Goal: Task Accomplishment & Management: Use online tool/utility

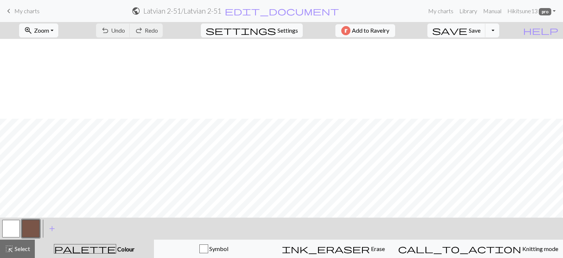
scroll to position [80, 0]
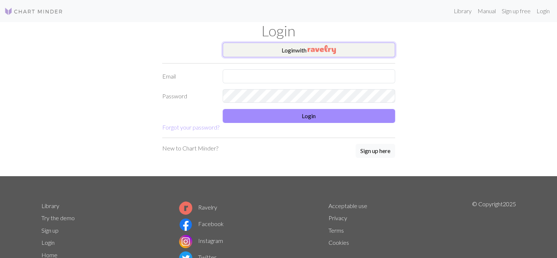
click at [369, 44] on button "Login with" at bounding box center [309, 50] width 173 height 15
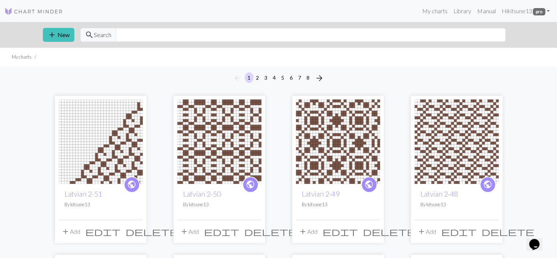
click at [110, 107] on img at bounding box center [101, 141] width 84 height 84
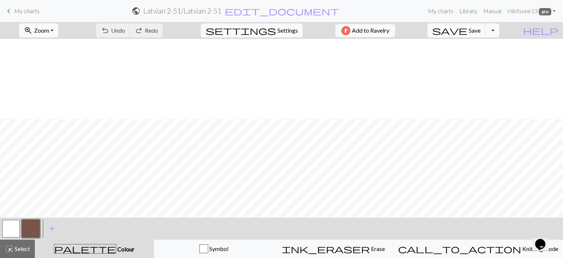
scroll to position [80, 0]
click at [480, 27] on span "Save" at bounding box center [475, 30] width 12 height 7
click at [130, 32] on button "undo Undo Undo" at bounding box center [113, 30] width 34 height 14
click at [125, 32] on span "Undo" at bounding box center [118, 30] width 14 height 7
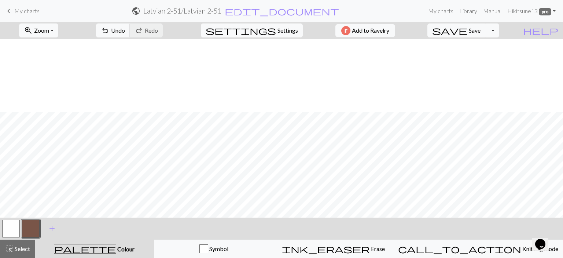
scroll to position [80, 0]
click at [467, 31] on span "save" at bounding box center [449, 30] width 35 height 10
click at [20, 12] on span "My charts" at bounding box center [26, 10] width 25 height 7
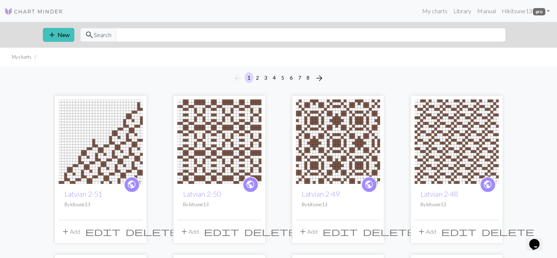
click at [122, 155] on img at bounding box center [101, 141] width 84 height 84
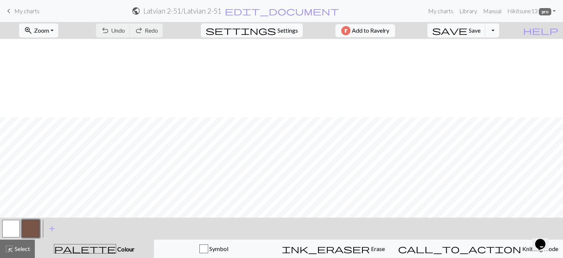
scroll to position [80, 0]
click at [18, 11] on span "My charts" at bounding box center [26, 10] width 25 height 7
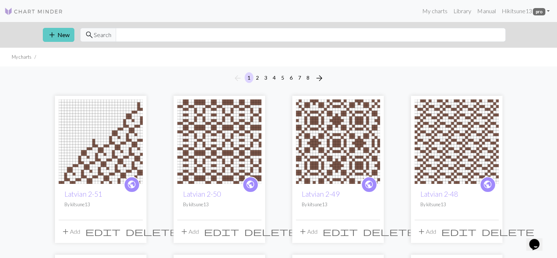
click at [55, 32] on span "add" at bounding box center [52, 35] width 9 height 10
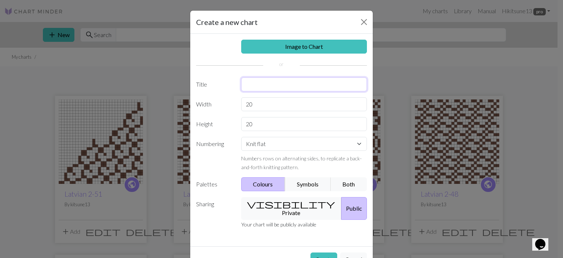
click at [265, 80] on input "text" at bounding box center [304, 84] width 126 height 14
type input "l"
type input "Latvian 2-52"
drag, startPoint x: 254, startPoint y: 104, endPoint x: 233, endPoint y: 99, distance: 21.7
click at [233, 101] on div "Width 20" at bounding box center [282, 104] width 180 height 14
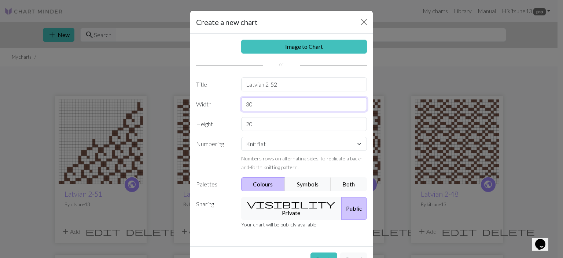
type input "30"
select select "round"
click at [325, 252] on button "Create" at bounding box center [323, 259] width 27 height 14
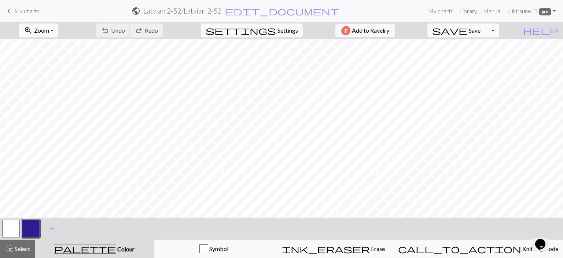
click at [32, 228] on button "button" at bounding box center [31, 228] width 18 height 18
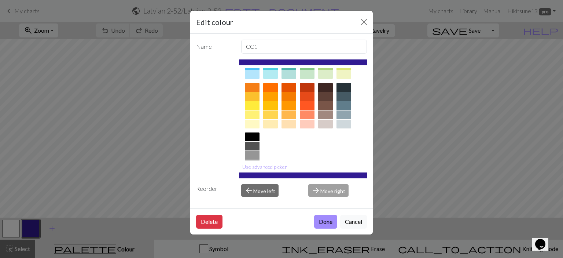
scroll to position [78, 0]
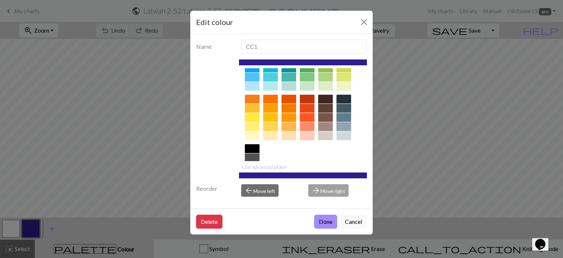
click at [324, 115] on div at bounding box center [325, 117] width 15 height 9
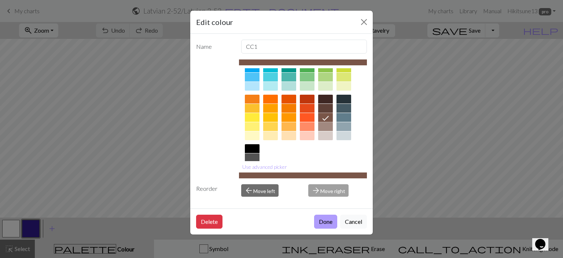
click at [324, 219] on button "Done" at bounding box center [325, 221] width 23 height 14
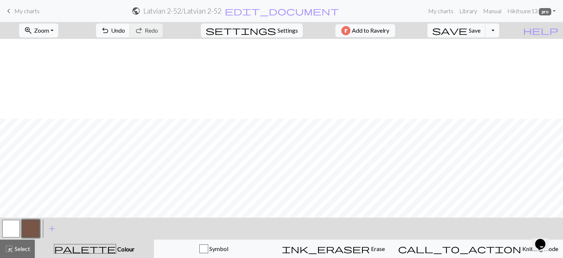
scroll to position [80, 0]
click at [58, 27] on button "zoom_in Zoom Zoom" at bounding box center [38, 30] width 39 height 14
click at [74, 92] on button "50%" at bounding box center [48, 88] width 58 height 12
click at [57, 34] on button "zoom_in Zoom Zoom" at bounding box center [38, 30] width 39 height 14
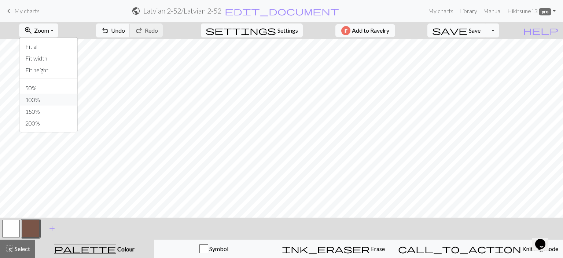
click at [65, 94] on button "100%" at bounding box center [48, 100] width 58 height 12
click at [110, 25] on span "undo" at bounding box center [105, 30] width 9 height 10
click at [480, 29] on span "Save" at bounding box center [475, 30] width 12 height 7
